Goal: Task Accomplishment & Management: Use online tool/utility

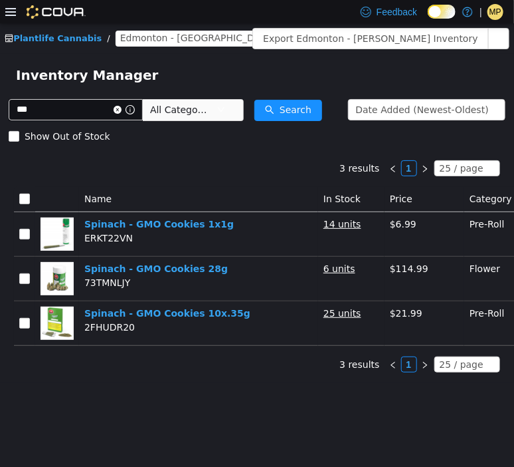
click at [11, 10] on icon at bounding box center [10, 12] width 11 height 11
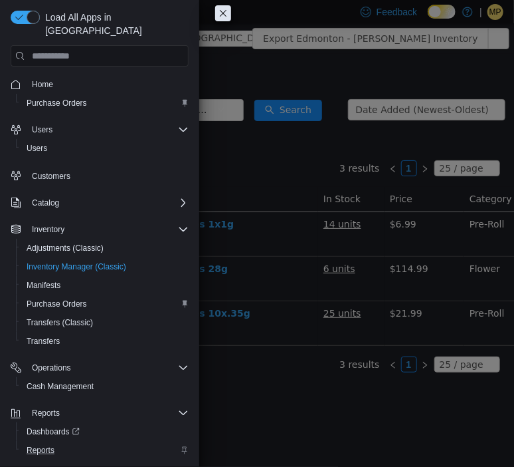
click at [74, 442] on div "Reports" at bounding box center [104, 450] width 167 height 16
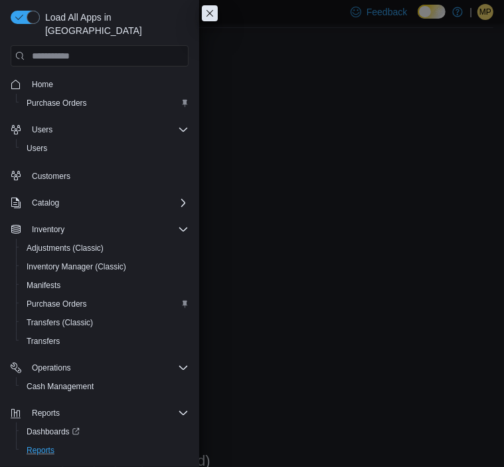
scroll to position [58, 0]
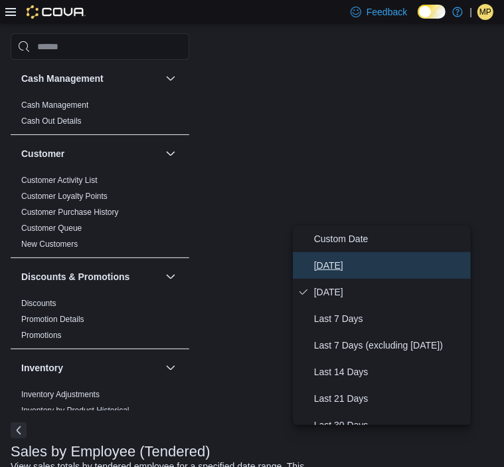
click at [332, 265] on span "[DATE]" at bounding box center [390, 265] width 152 height 16
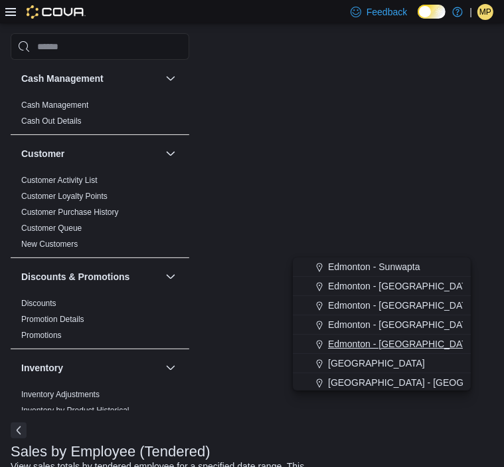
type input "*"
click at [389, 344] on span "Edmonton - [GEOGRAPHIC_DATA]" at bounding box center [402, 343] width 148 height 13
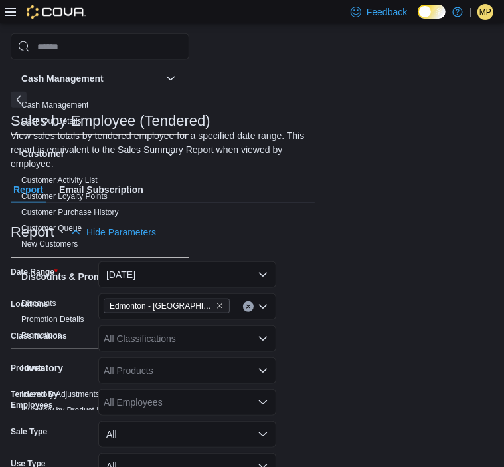
scroll to position [390, 0]
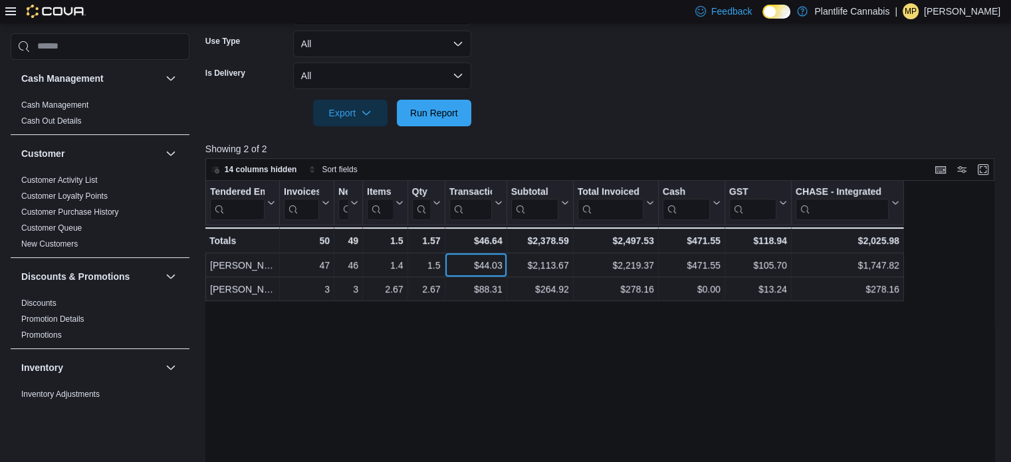
scroll to position [0, 0]
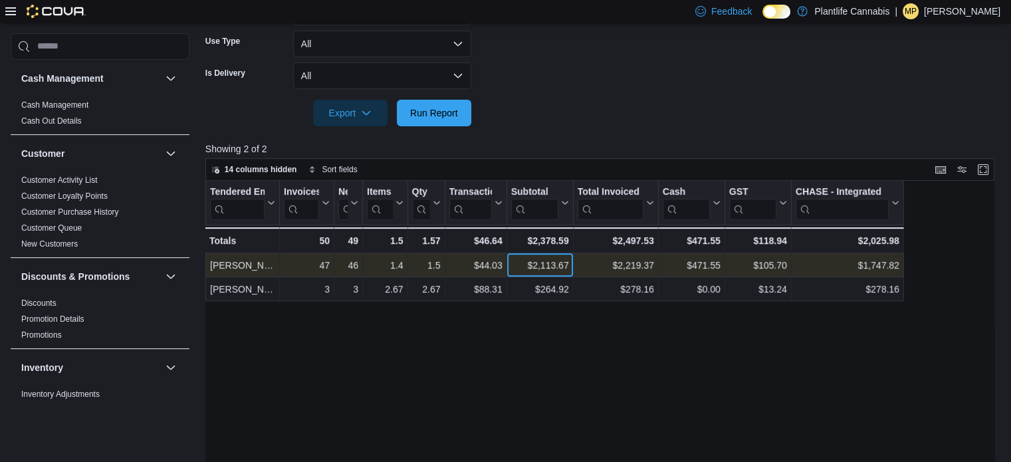
click at [514, 268] on div "$2,113.67" at bounding box center [539, 265] width 58 height 16
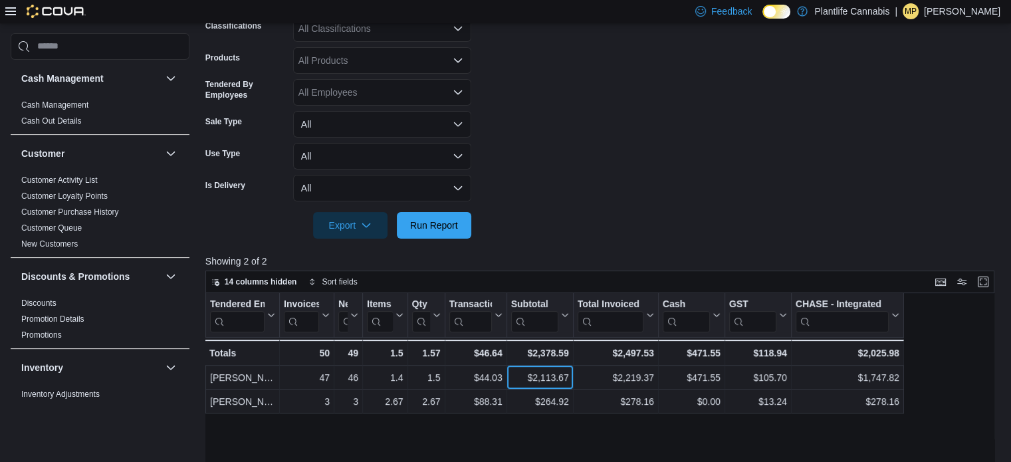
scroll to position [113, 0]
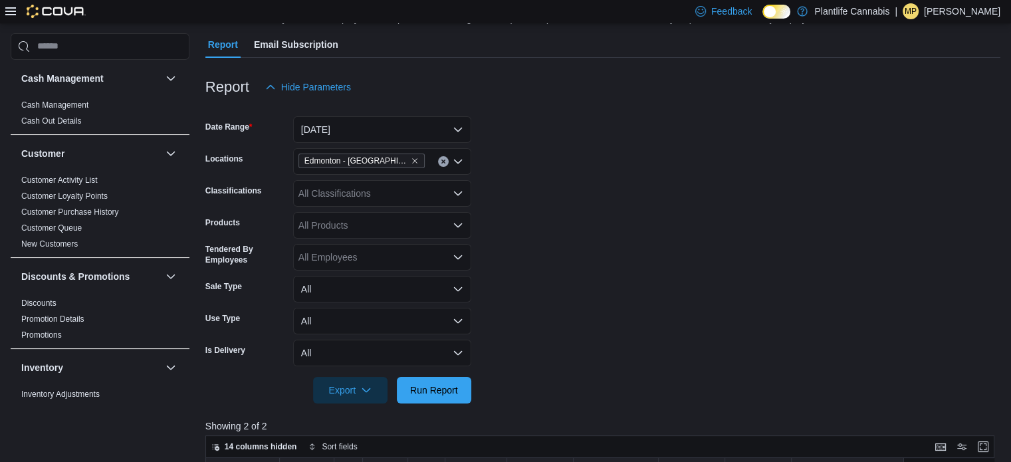
click at [419, 195] on div "All Classifications" at bounding box center [382, 193] width 178 height 27
type input "***"
click at [409, 215] on div "Accessory Group" at bounding box center [382, 215] width 162 height 13
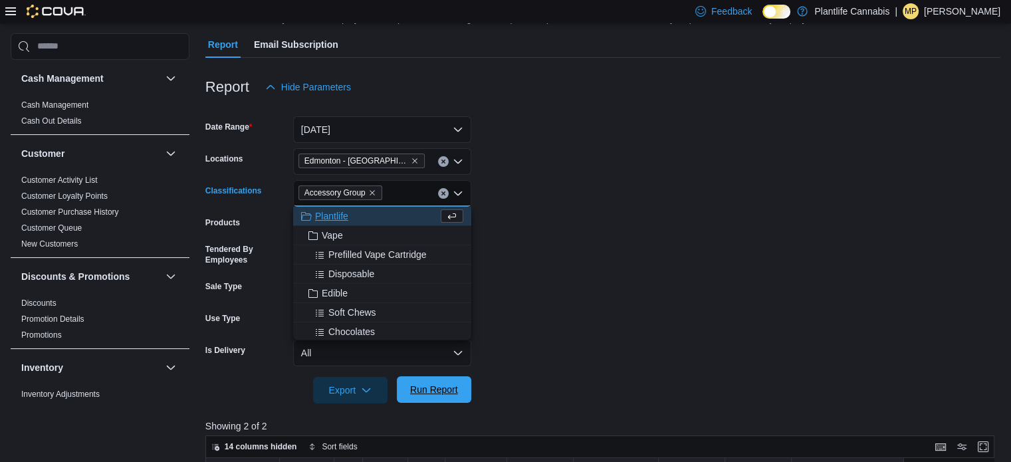
click at [452, 393] on span "Run Report" at bounding box center [434, 389] width 48 height 13
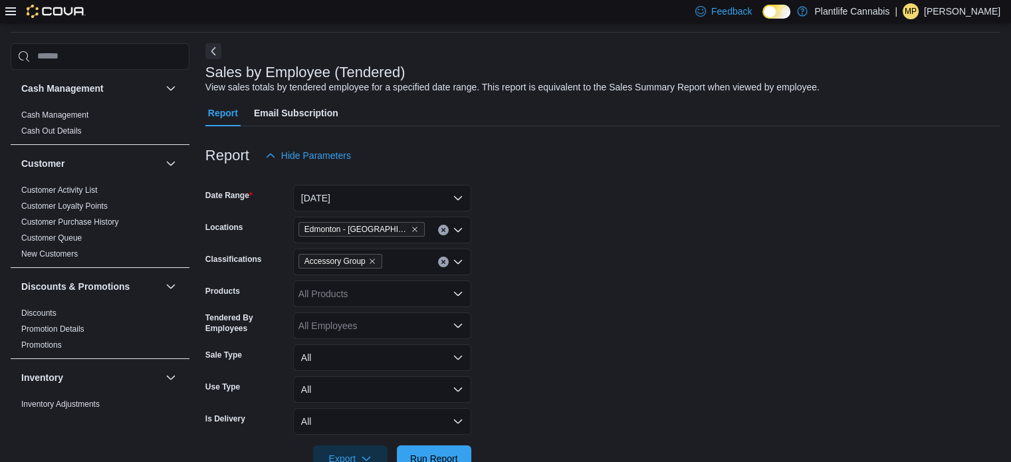
scroll to position [43, 0]
click at [370, 259] on icon "Remove Accessory Group from selection in this group" at bounding box center [372, 263] width 8 height 8
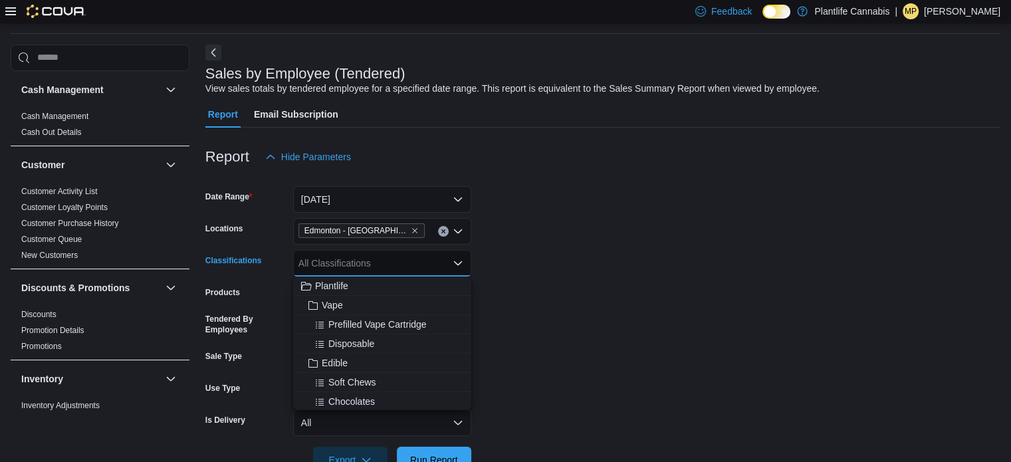
click at [514, 260] on form "Date Range [DATE] Locations [GEOGRAPHIC_DATA] - [GEOGRAPHIC_DATA] Classificatio…" at bounding box center [602, 321] width 795 height 303
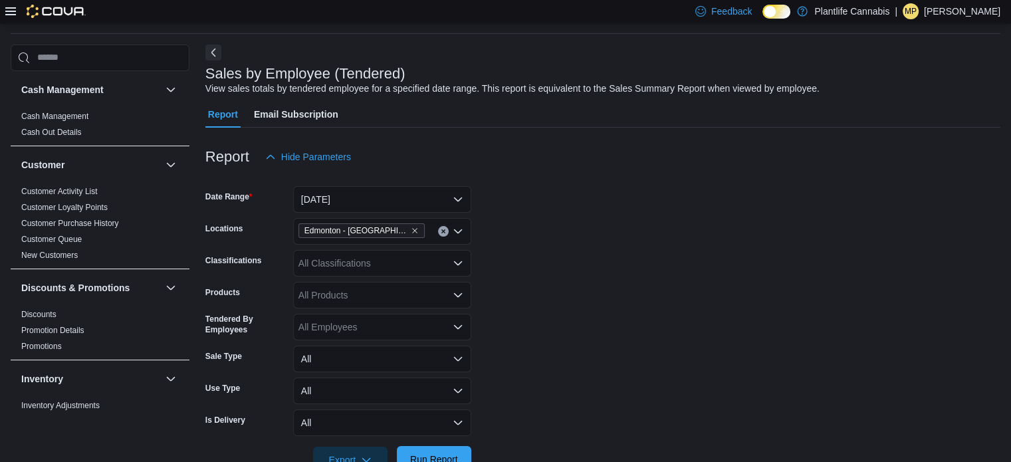
click at [444, 449] on span "Run Report" at bounding box center [434, 459] width 58 height 27
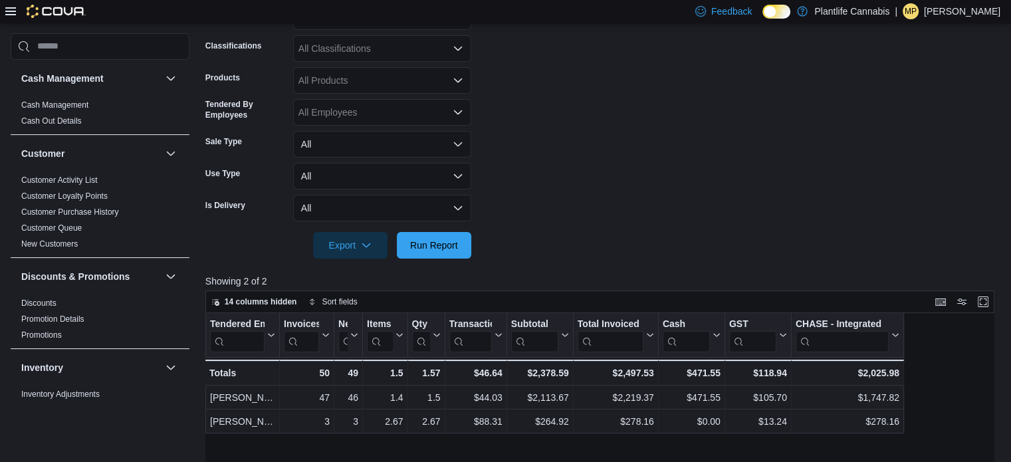
scroll to position [269, 0]
